Goal: Task Accomplishment & Management: Complete application form

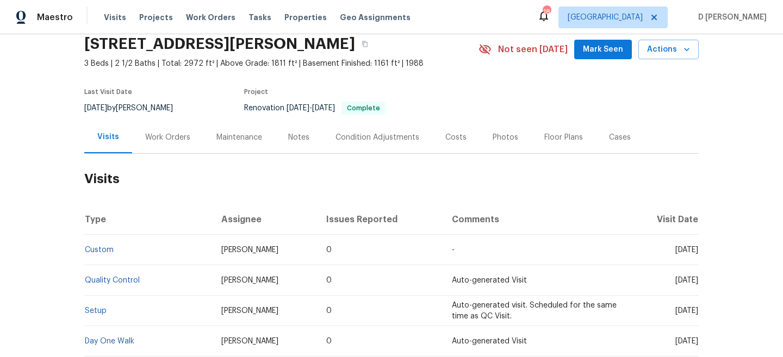
scroll to position [53, 0]
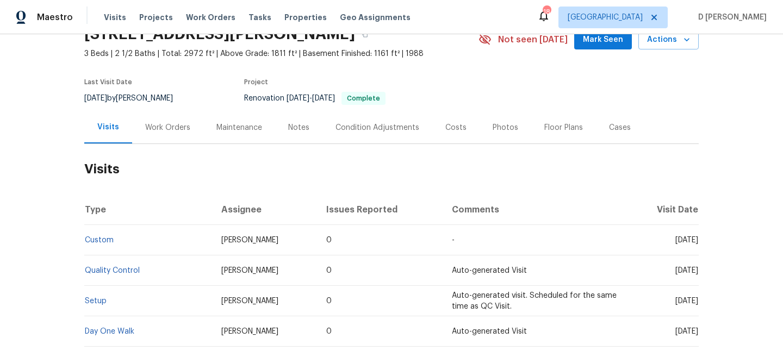
click at [175, 133] on div "Work Orders" at bounding box center [167, 127] width 71 height 32
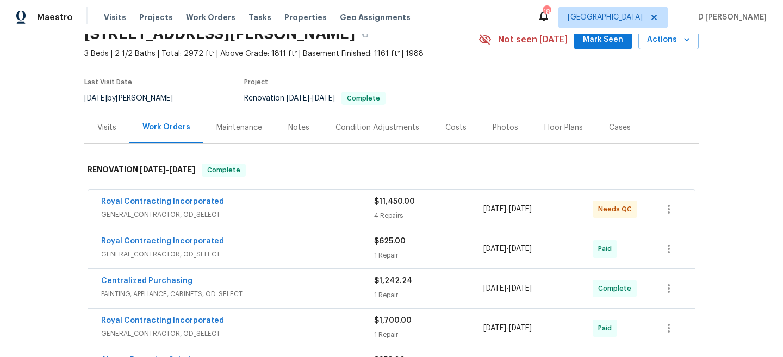
click at [228, 215] on span "GENERAL_CONTRACTOR, OD_SELECT" at bounding box center [237, 214] width 273 height 11
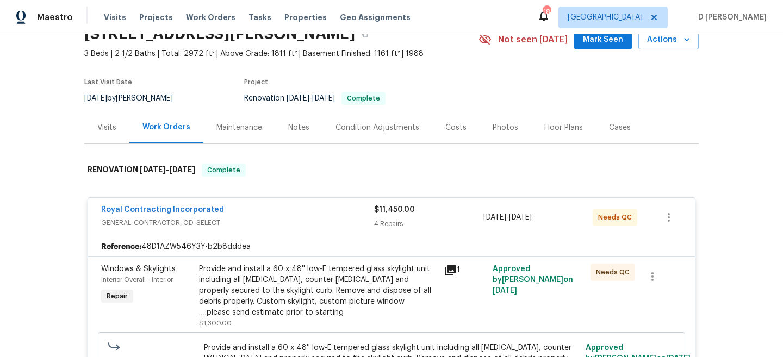
click at [116, 128] on div "Visits" at bounding box center [106, 127] width 45 height 32
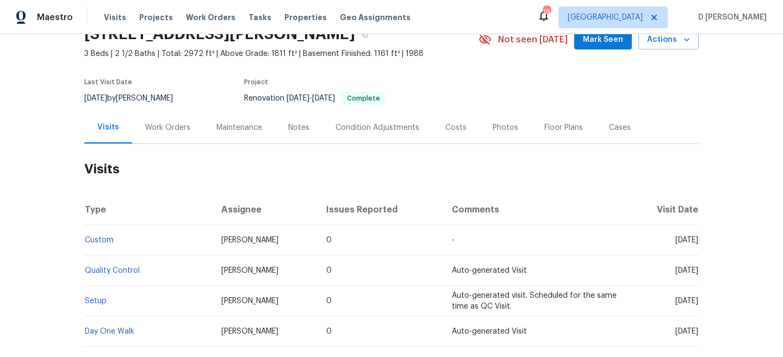
click at [615, 125] on div "Cases" at bounding box center [620, 127] width 22 height 11
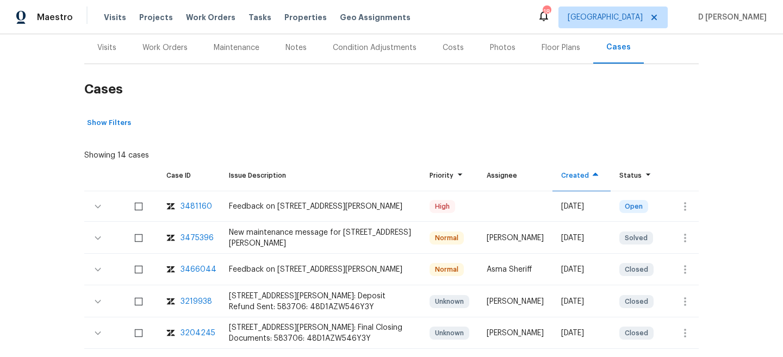
scroll to position [134, 0]
click at [689, 200] on icon "button" at bounding box center [685, 206] width 13 height 13
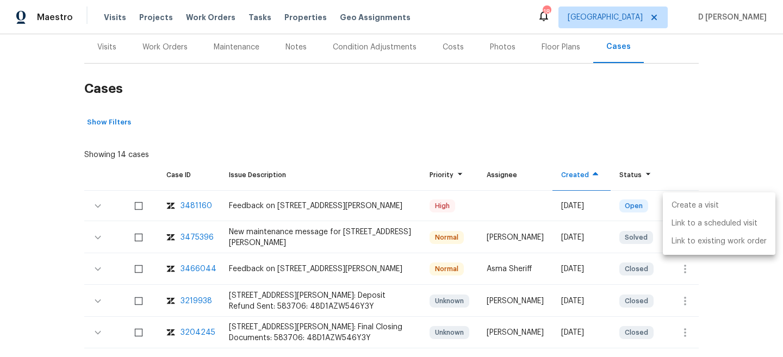
click at [700, 201] on li "Create a visit" at bounding box center [719, 206] width 113 height 18
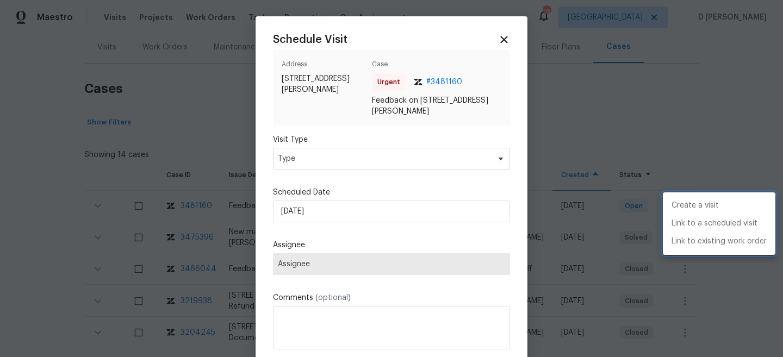
click at [395, 160] on div at bounding box center [391, 178] width 783 height 357
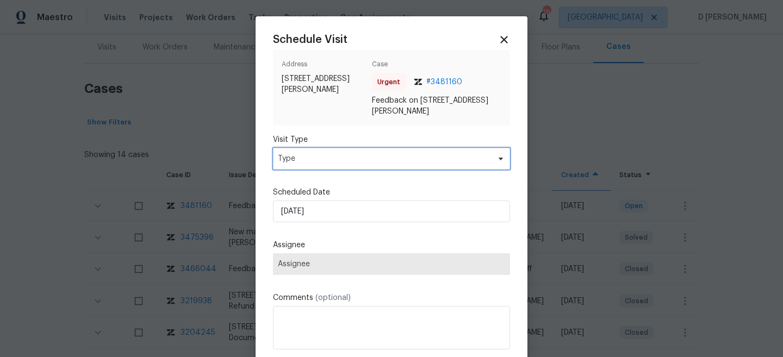
click at [375, 161] on span "Type" at bounding box center [383, 158] width 211 height 11
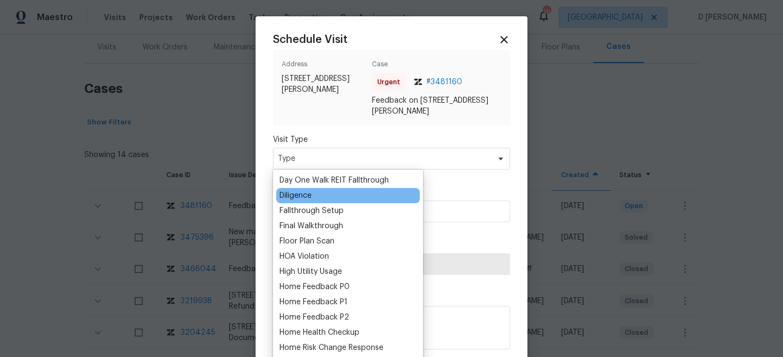
scroll to position [228, 0]
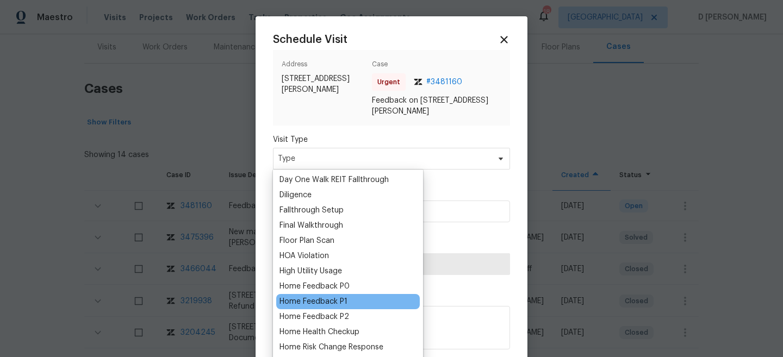
click at [349, 301] on div "Home Feedback P1" at bounding box center [348, 301] width 144 height 15
click at [333, 304] on div "Home Feedback P1" at bounding box center [313, 301] width 68 height 11
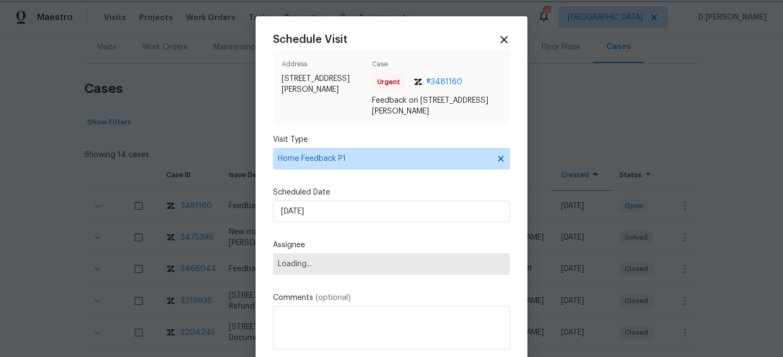
scroll to position [54, 0]
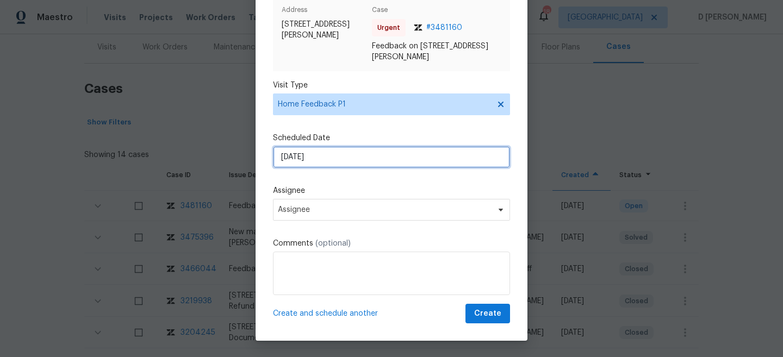
click at [339, 159] on input "[DATE]" at bounding box center [391, 157] width 237 height 22
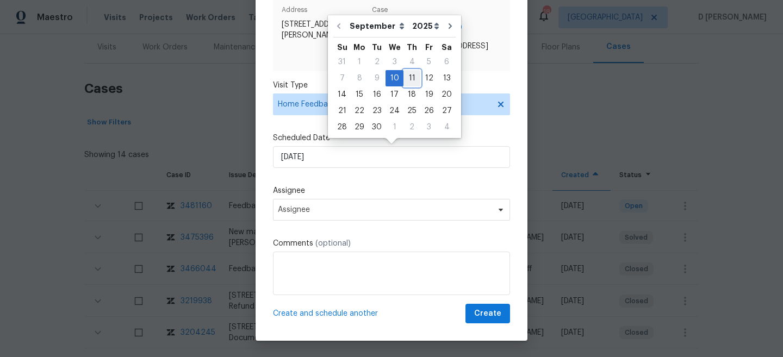
click at [407, 74] on div "11" at bounding box center [411, 78] width 17 height 15
type input "[DATE]"
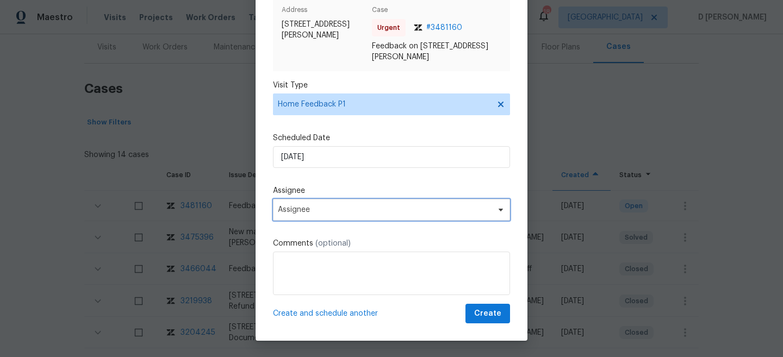
click at [349, 206] on span "Assignee" at bounding box center [384, 210] width 213 height 9
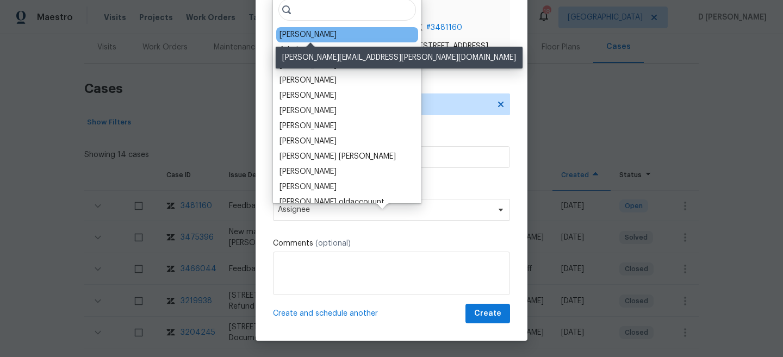
click at [323, 35] on div "[PERSON_NAME]" at bounding box center [307, 34] width 57 height 11
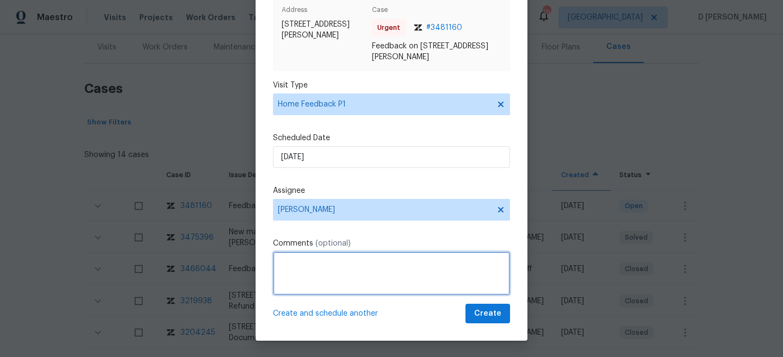
click at [309, 288] on textarea at bounding box center [391, 273] width 237 height 43
paste textarea "Agent was unable to get in as keys are not working."
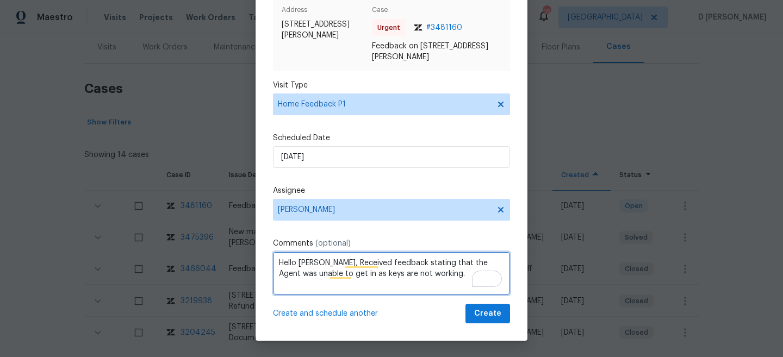
click at [447, 272] on textarea "Hello [PERSON_NAME], Received feedback stating that the Agent was unable to get…" at bounding box center [391, 273] width 237 height 43
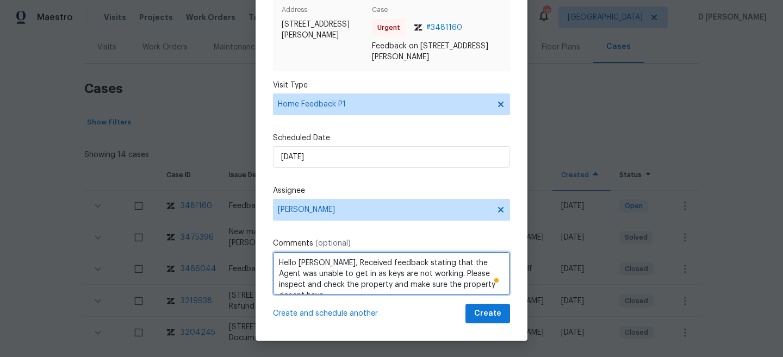
scroll to position [5, 0]
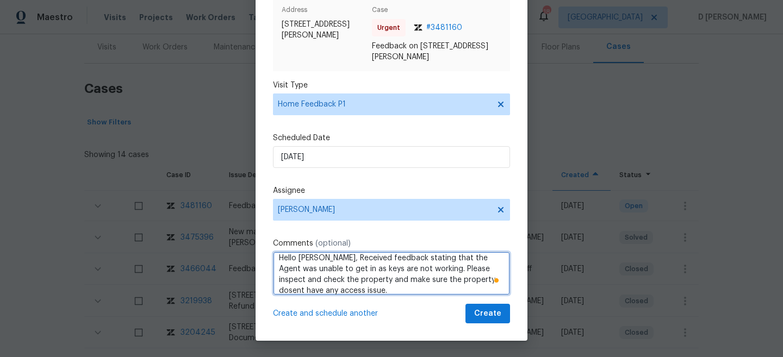
type textarea "Hello [PERSON_NAME], Received feedback stating that the Agent was unable to get…"
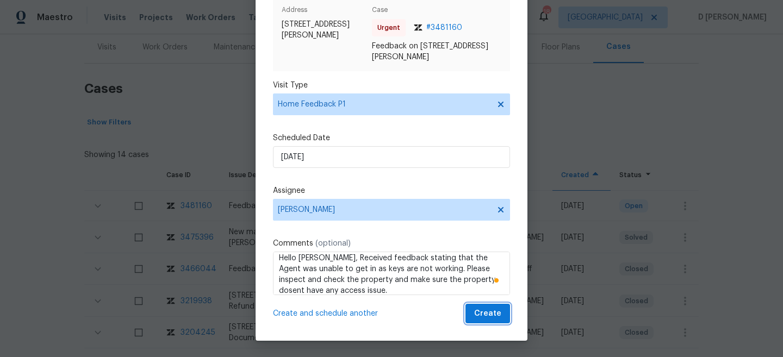
click at [493, 313] on span "Create" at bounding box center [487, 314] width 27 height 14
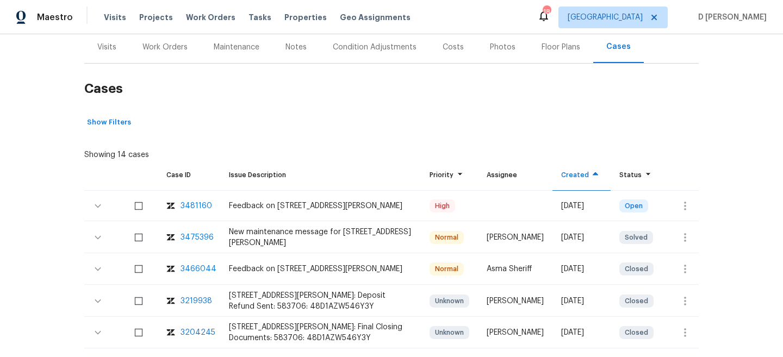
scroll to position [0, 0]
click at [113, 42] on div "Visits" at bounding box center [106, 47] width 19 height 11
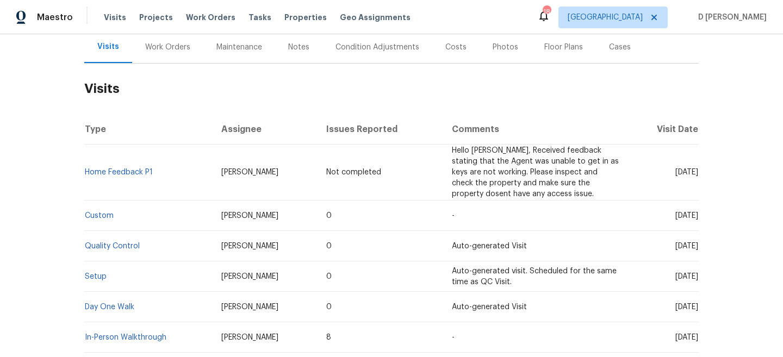
scroll to position [133, 0]
drag, startPoint x: 655, startPoint y: 213, endPoint x: 677, endPoint y: 213, distance: 22.8
click at [677, 213] on span "[DATE]" at bounding box center [686, 217] width 23 height 8
copy span "[DATE]"
click at [154, 51] on div "Work Orders" at bounding box center [167, 47] width 45 height 11
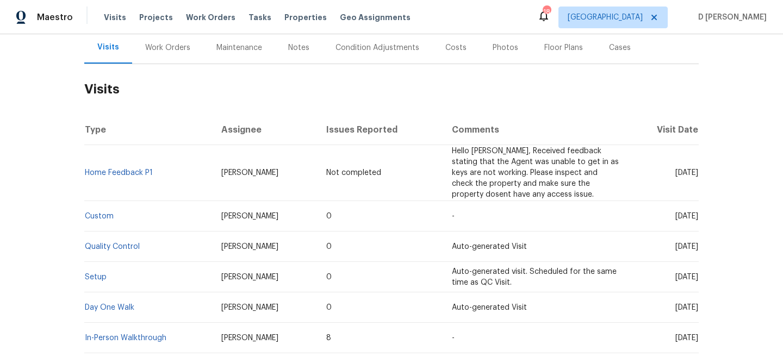
scroll to position [134, 0]
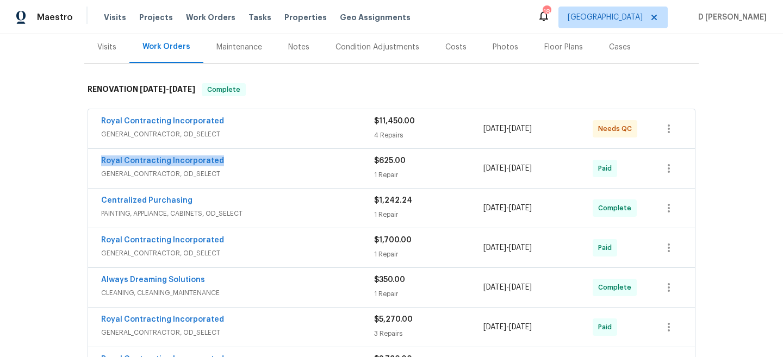
drag, startPoint x: 94, startPoint y: 159, endPoint x: 243, endPoint y: 158, distance: 149.0
click at [243, 158] on div "Royal Contracting Incorporated GENERAL_CONTRACTOR, OD_SELECT $625.00 1 Repair […" at bounding box center [391, 168] width 607 height 39
copy link "Royal Contracting Incorporated"
click at [107, 49] on div "Visits" at bounding box center [106, 47] width 19 height 11
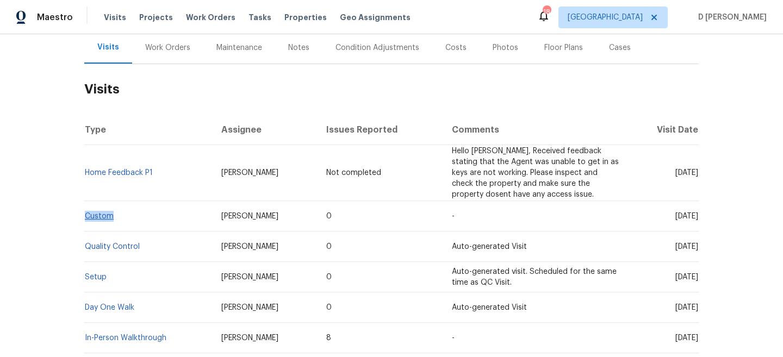
drag, startPoint x: 125, startPoint y: 215, endPoint x: 86, endPoint y: 214, distance: 38.1
click at [86, 214] on td "Custom" at bounding box center [148, 216] width 128 height 30
copy link "Custom"
drag, startPoint x: 158, startPoint y: 171, endPoint x: 89, endPoint y: 168, distance: 69.6
click at [89, 168] on td "Home Feedback P1" at bounding box center [148, 173] width 128 height 56
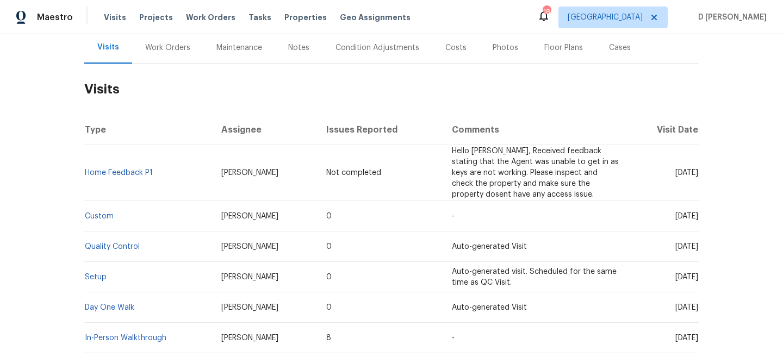
click at [104, 155] on td "Home Feedback P1" at bounding box center [148, 173] width 128 height 56
drag, startPoint x: 157, startPoint y: 172, endPoint x: 86, endPoint y: 173, distance: 71.2
click at [86, 173] on td "Home Feedback P1" at bounding box center [148, 173] width 128 height 56
copy link "Home Feedback P1"
